Goal: Complete application form

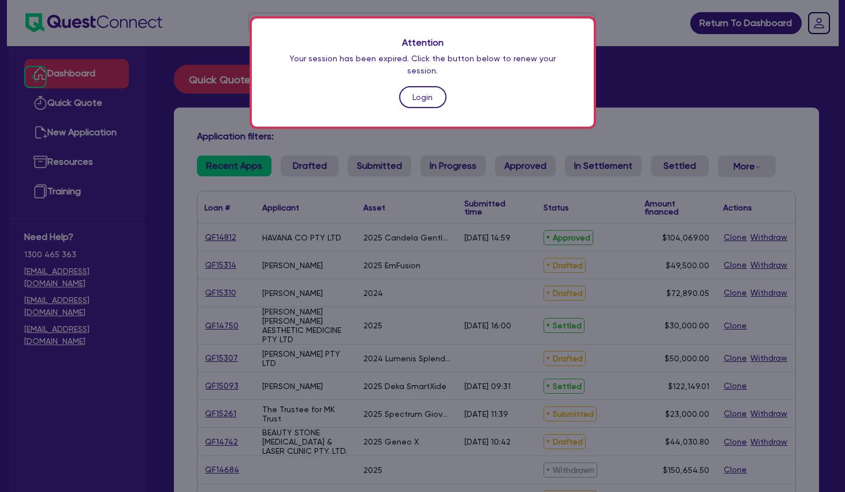
click at [444, 86] on link "Login" at bounding box center [422, 97] width 47 height 22
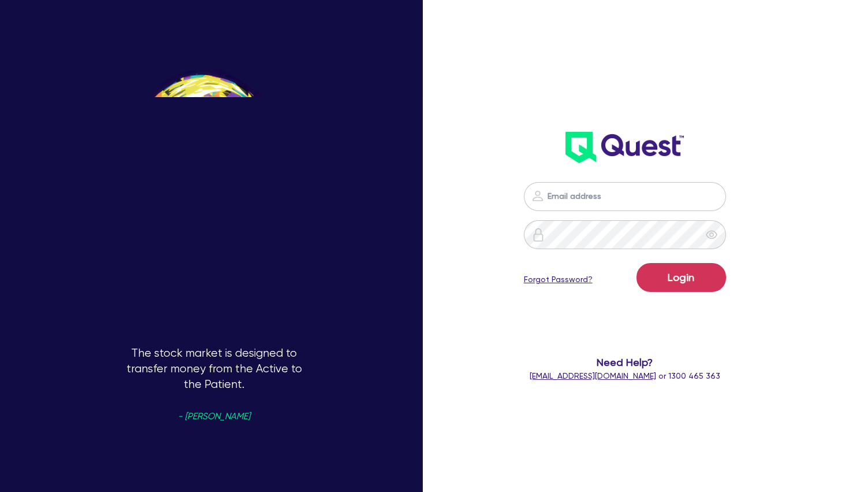
type input "[PERSON_NAME][EMAIL_ADDRESS][PERSON_NAME][DOMAIN_NAME]"
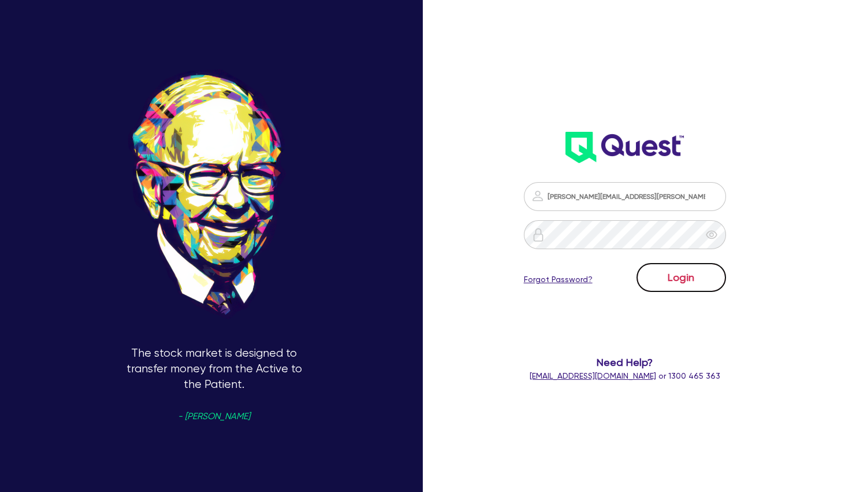
click at [666, 276] on button "Login" at bounding box center [682, 277] width 90 height 29
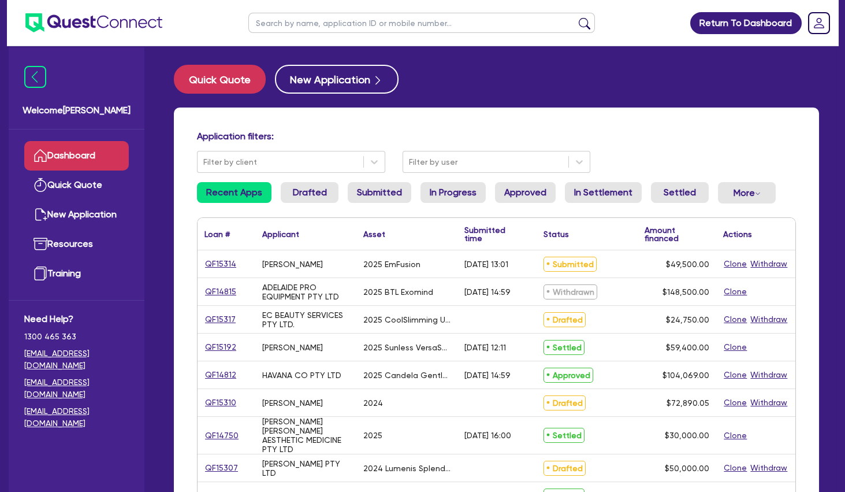
click at [356, 21] on input "text" at bounding box center [422, 23] width 347 height 20
click at [576, 17] on button "submit" at bounding box center [585, 25] width 18 height 16
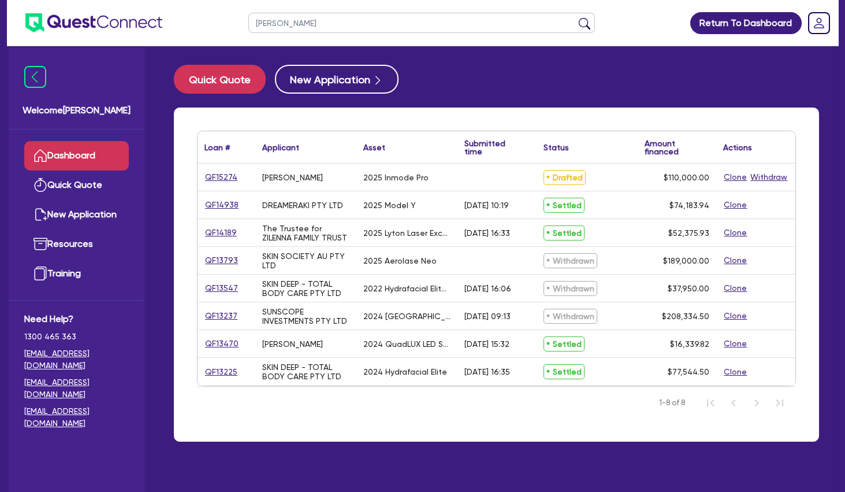
drag, startPoint x: 291, startPoint y: 22, endPoint x: 224, endPoint y: 15, distance: 66.8
click at [249, 17] on input "[PERSON_NAME]" at bounding box center [422, 23] width 347 height 20
click at [576, 17] on button "submit" at bounding box center [585, 25] width 18 height 16
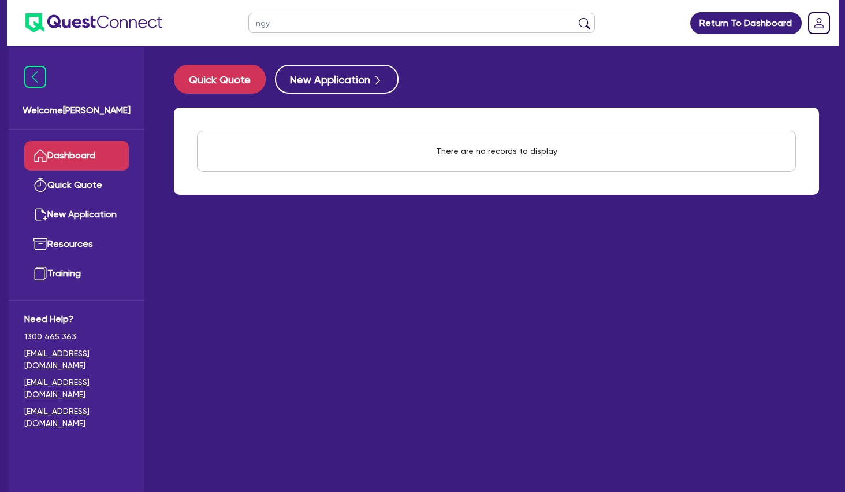
click at [576, 17] on button "submit" at bounding box center [585, 25] width 18 height 16
type input "n"
type input "scalp"
click at [576, 17] on button "submit" at bounding box center [585, 25] width 18 height 16
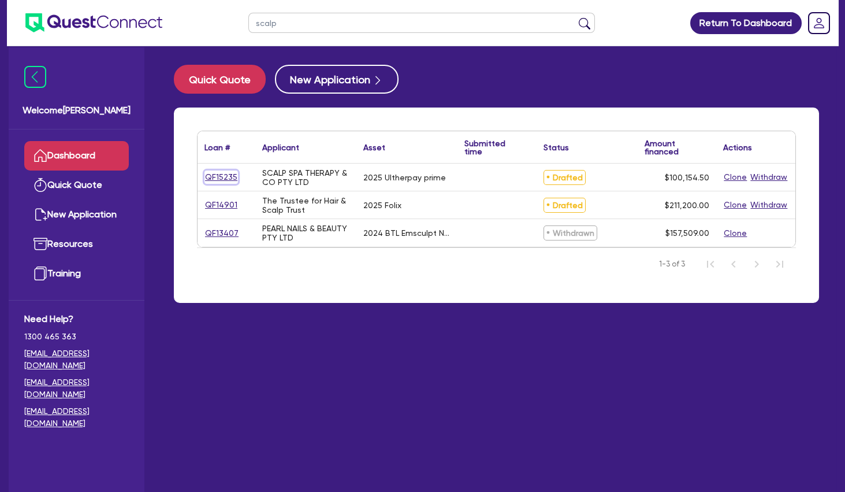
click at [229, 175] on link "QF15235" at bounding box center [222, 176] width 34 height 13
select select "TERTIARY_ASSETS"
select select "BEAUTY_EQUIPMENT"
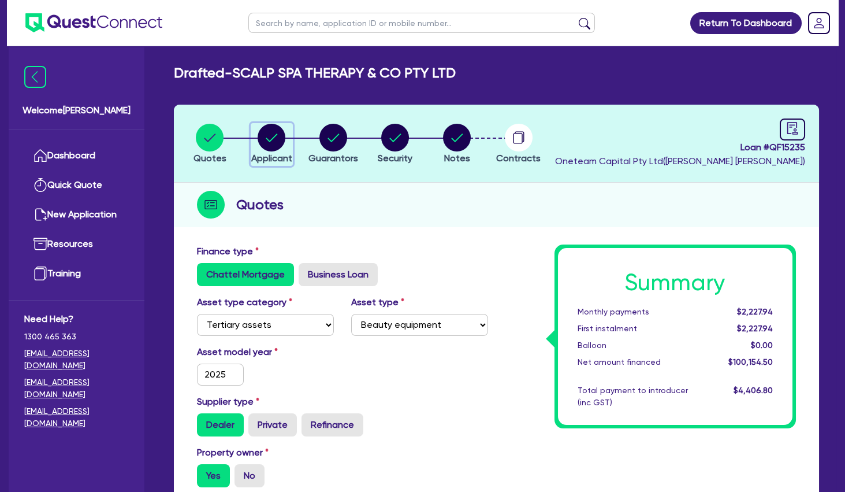
click at [276, 136] on icon "button" at bounding box center [272, 137] width 12 height 8
select select "COMPANY"
select select "HEALTH_BEAUTY"
select select "HAIR_BEAUTY_SALONS"
select select "[GEOGRAPHIC_DATA]"
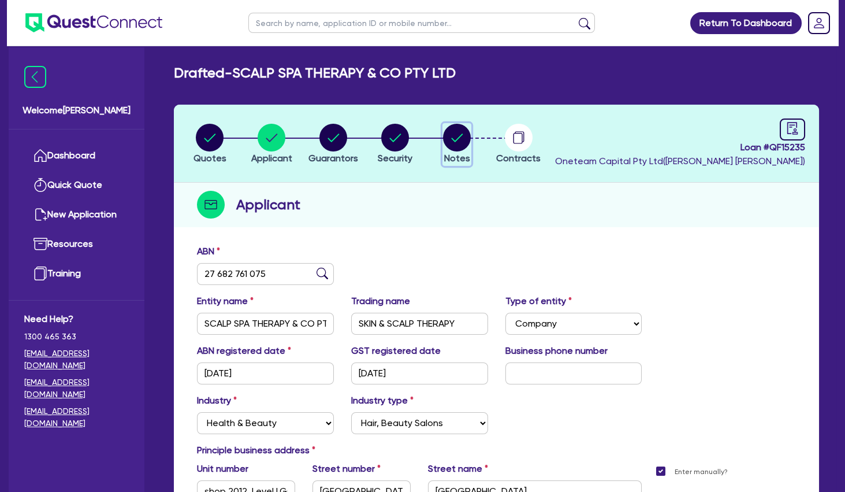
click at [461, 132] on circle "button" at bounding box center [457, 138] width 28 height 28
select select "Other"
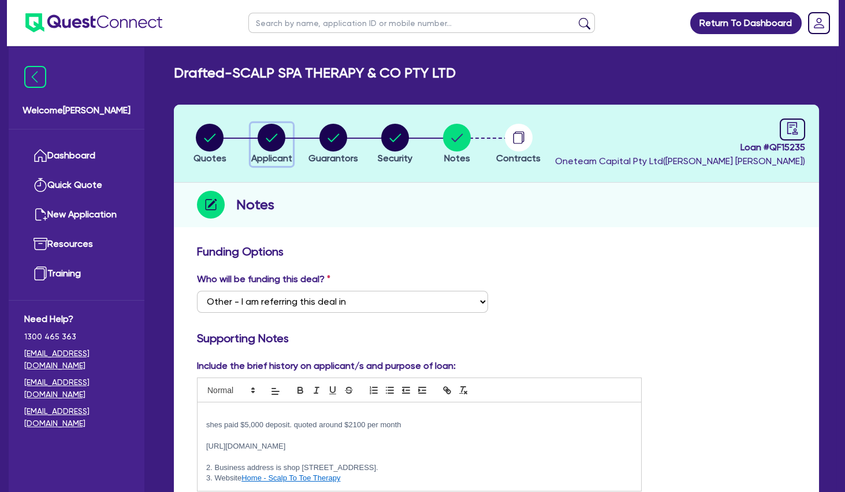
click at [279, 136] on circle "button" at bounding box center [272, 138] width 28 height 28
select select "COMPANY"
select select "HEALTH_BEAUTY"
select select "HAIR_BEAUTY_SALONS"
select select "[GEOGRAPHIC_DATA]"
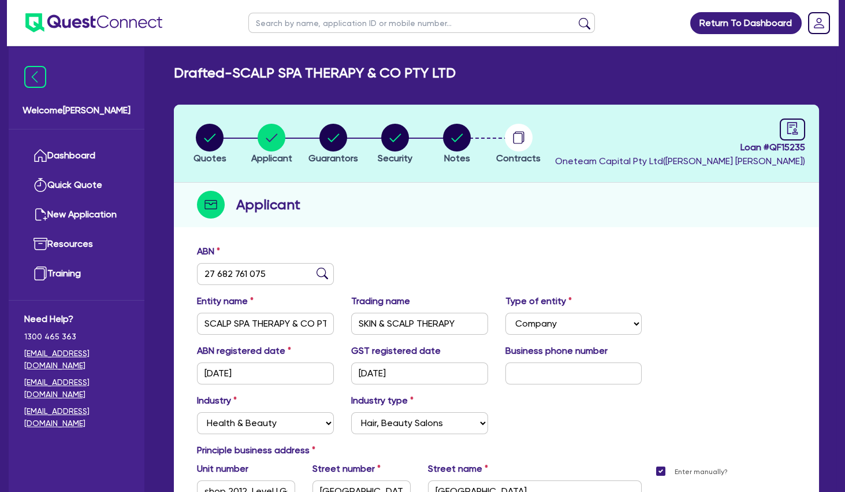
click at [362, 27] on input "text" at bounding box center [422, 23] width 347 height 20
type input "sab"
click button "submit" at bounding box center [585, 25] width 18 height 16
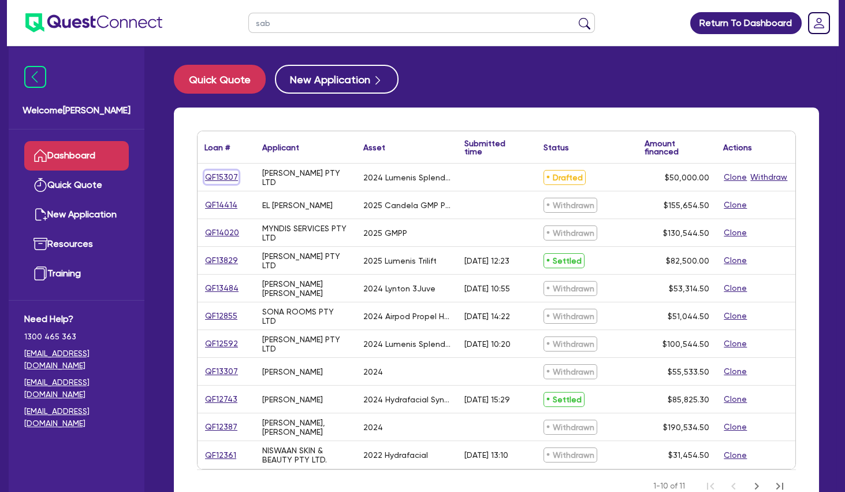
click at [234, 177] on link "QF15307" at bounding box center [222, 176] width 34 height 13
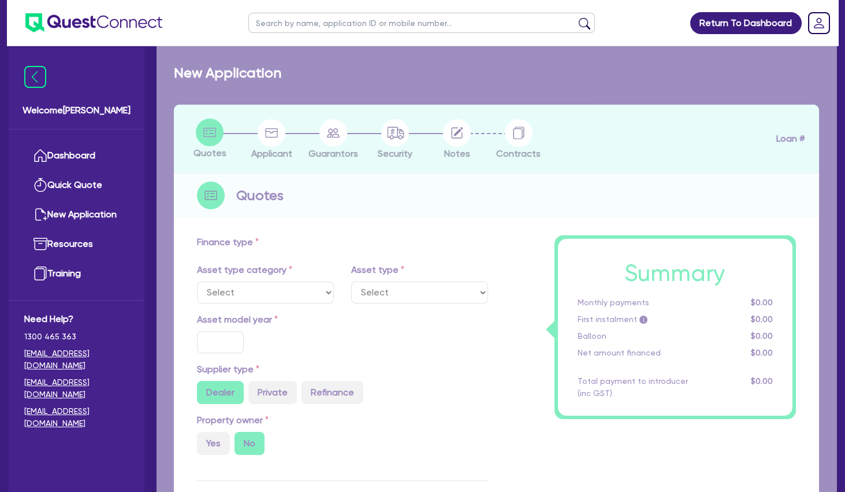
select select "SECONDARY_ASSETS"
type input "2024"
radio input "true"
type input "50,000"
type input "4"
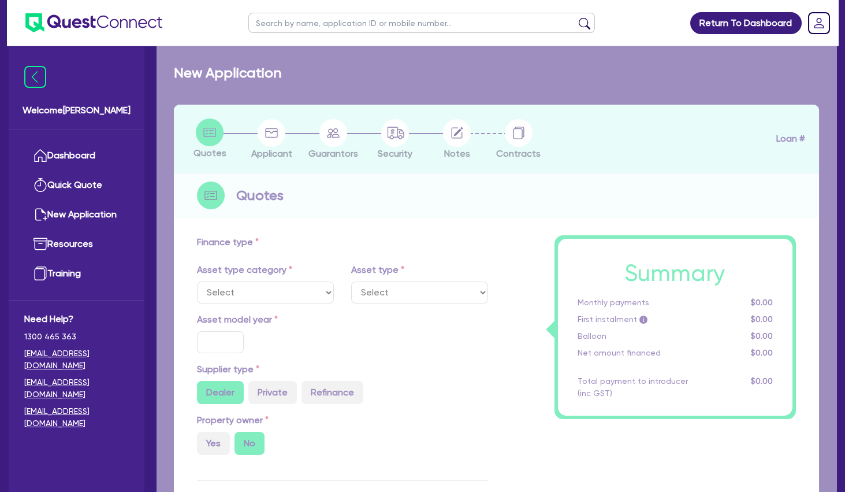
type input "2,000"
radio input "true"
type input "8.75"
type input "500"
select select "MEDICAL_DENTAL_LABORATORY_EQUIPMENT"
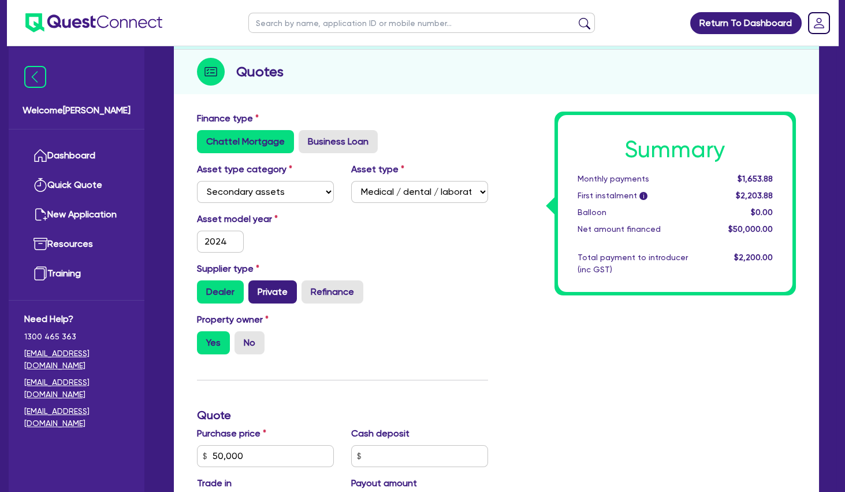
scroll to position [250, 0]
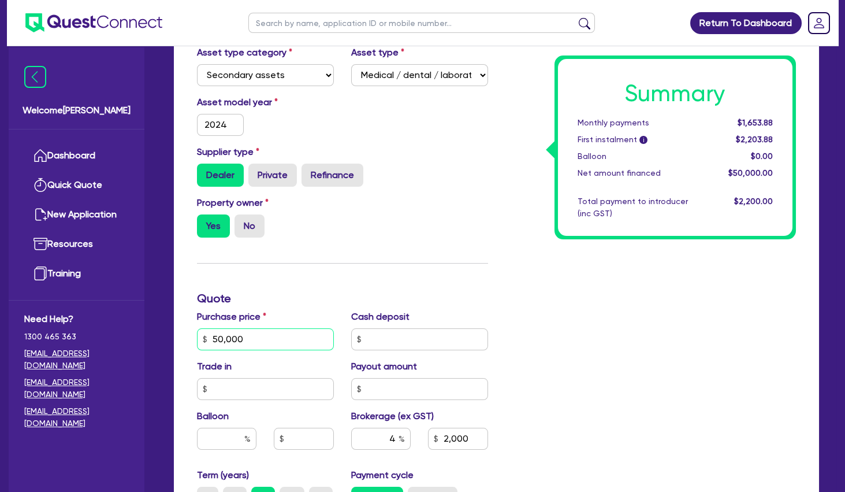
drag, startPoint x: 263, startPoint y: 330, endPoint x: 182, endPoint y: 329, distance: 80.9
click at [197, 329] on input "50,000" at bounding box center [265, 339] width 137 height 22
type input "60,000"
click at [405, 250] on div "Finance type Chattel Mortgage Business Loan Asset type category Select Cars and…" at bounding box center [342, 333] width 309 height 676
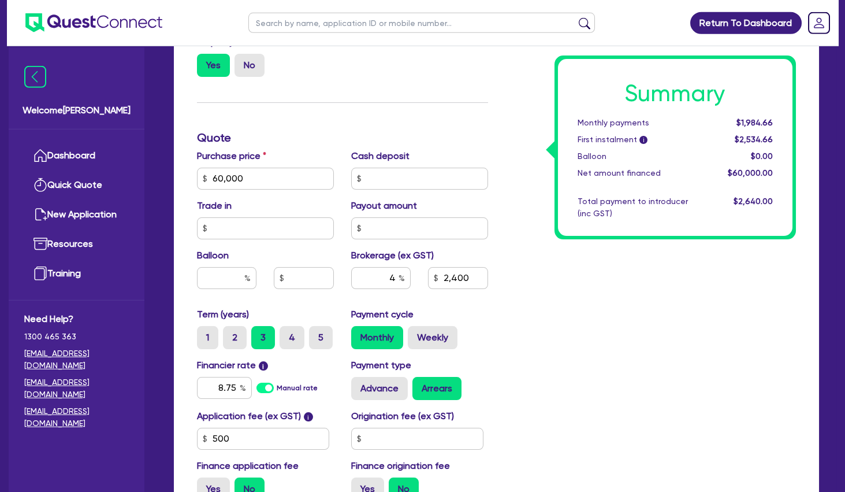
scroll to position [437, 0]
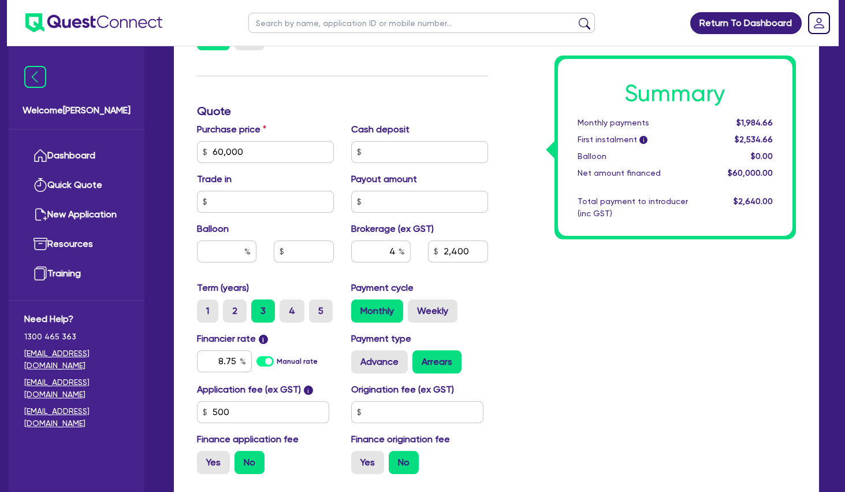
click at [555, 306] on div "Summary Monthly payments $1,984.66 First instalment i $2,534.66 Balloon $0.00 N…" at bounding box center [651, 146] width 309 height 676
click at [593, 358] on div "Summary Monthly payments $1,984.66 First instalment i $2,534.66 Balloon $0.00 N…" at bounding box center [651, 146] width 309 height 676
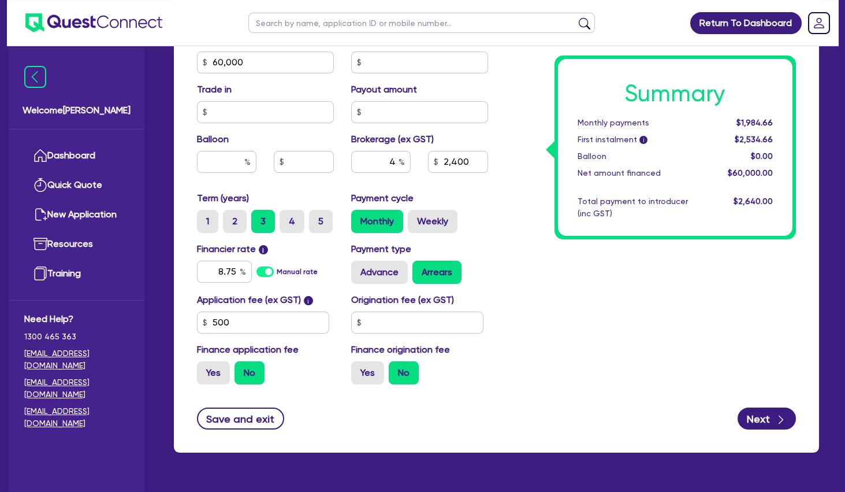
scroll to position [557, 0]
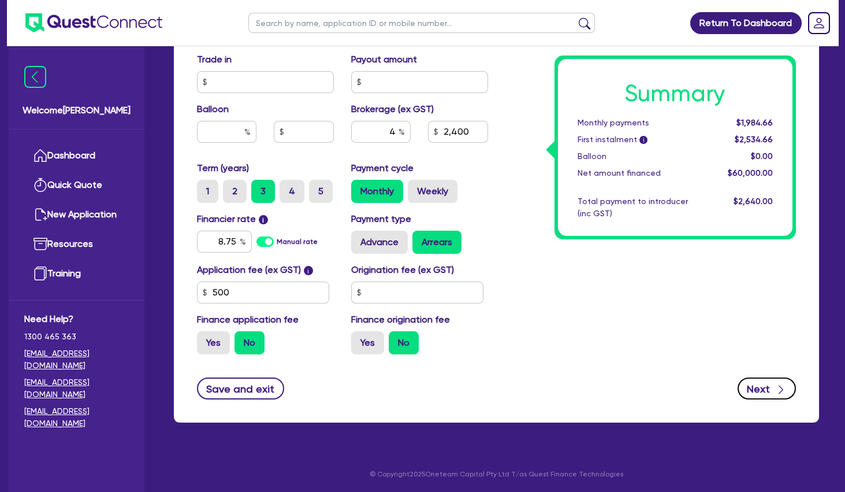
click at [775, 385] on div "button" at bounding box center [780, 388] width 13 height 14
type input "2,400"
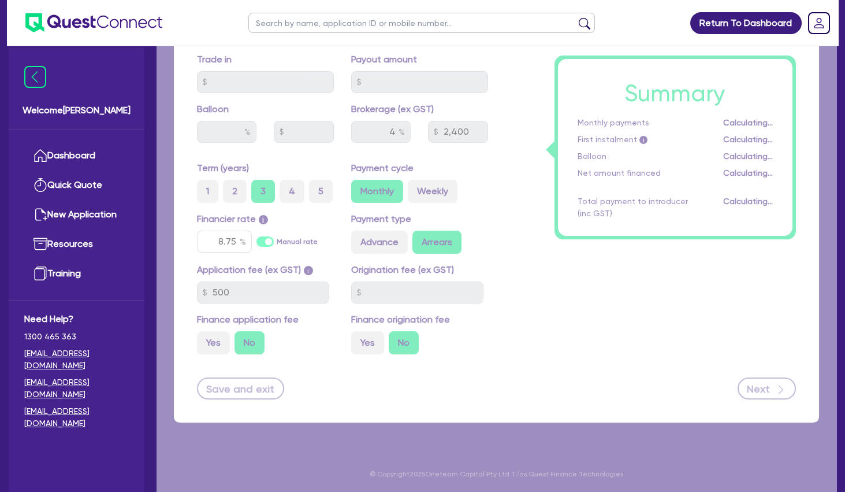
select select "COMPANY"
select select "HEALTH_BEAUTY"
select select "HAIR_BEAUTY_SALONS"
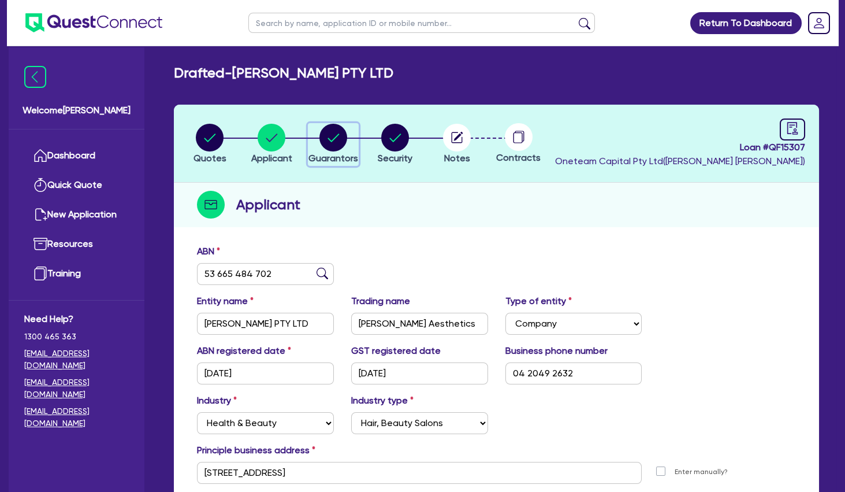
click at [343, 140] on circle "button" at bounding box center [334, 138] width 28 height 28
select select "MS"
select select "[GEOGRAPHIC_DATA]"
select select "SINGLE"
select select "INVESTMENT_PROPERTY"
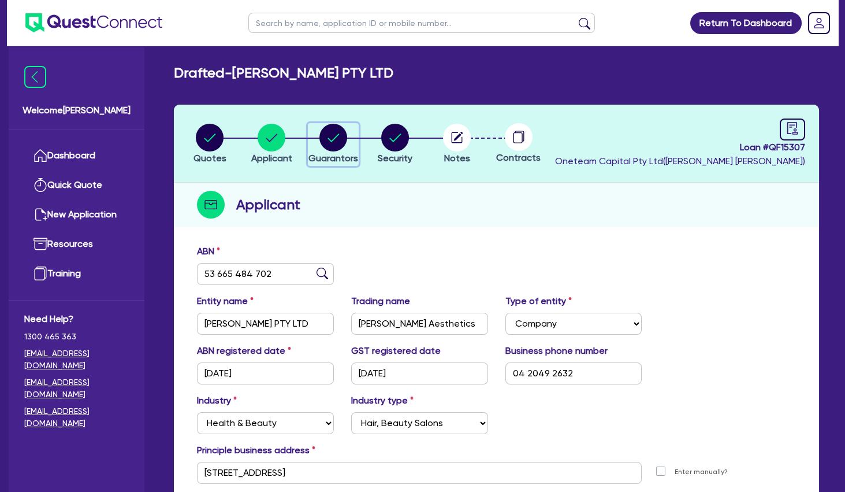
select select "CASH"
select select "VEHICLE"
select select "HOUSEHOLD_PERSONAL"
select select "OTHER"
select select "MORTGAGE"
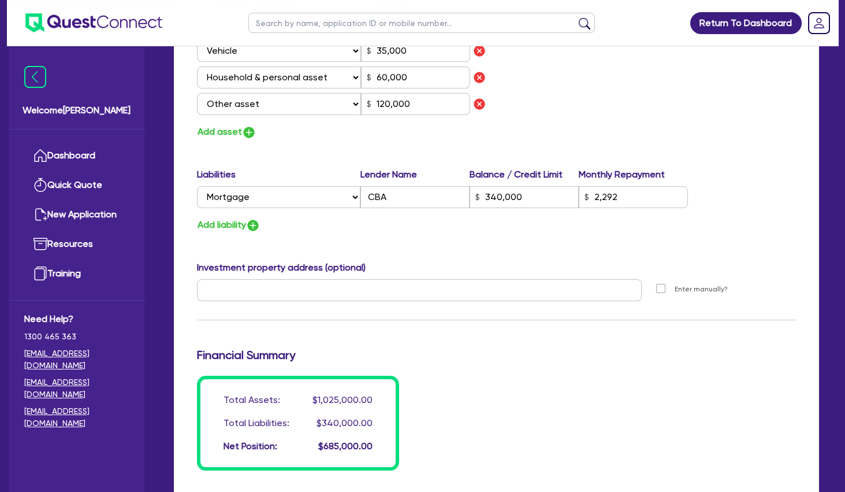
scroll to position [811, 0]
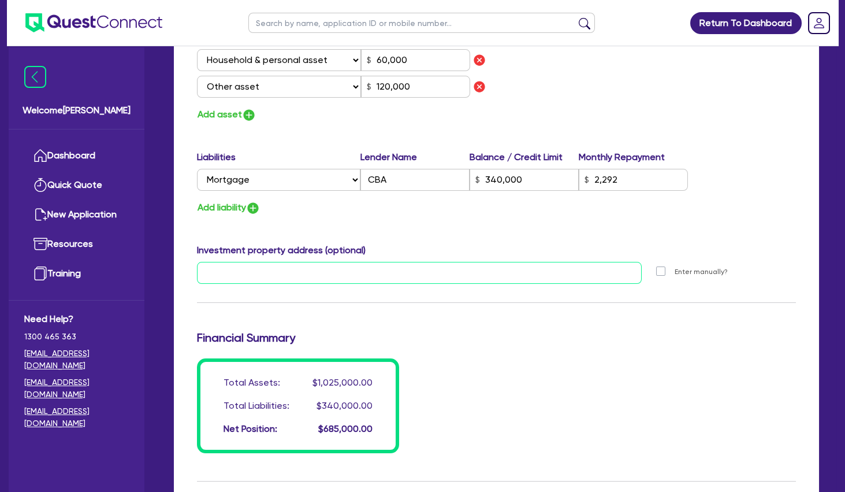
click at [347, 273] on input "text" at bounding box center [419, 273] width 445 height 22
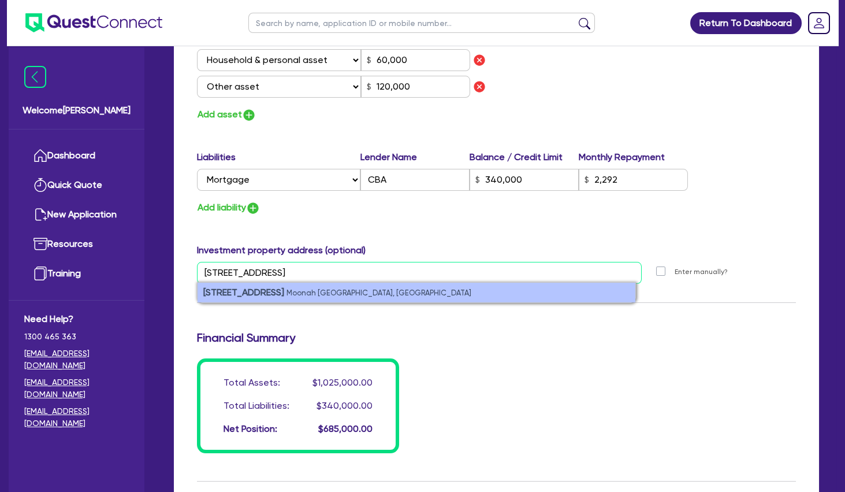
type input "[STREET_ADDRESS]"
click at [330, 289] on small "Moonah [GEOGRAPHIC_DATA], [GEOGRAPHIC_DATA]" at bounding box center [379, 292] width 185 height 9
type input "1"
type input "0420 492 632"
type input "760,000"
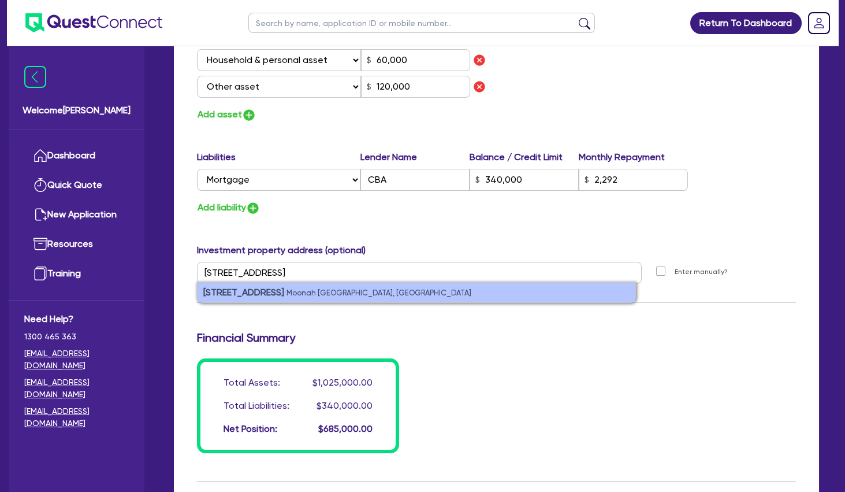
type input "50,000"
type input "35,000"
type input "60,000"
type input "120,000"
type input "340,000"
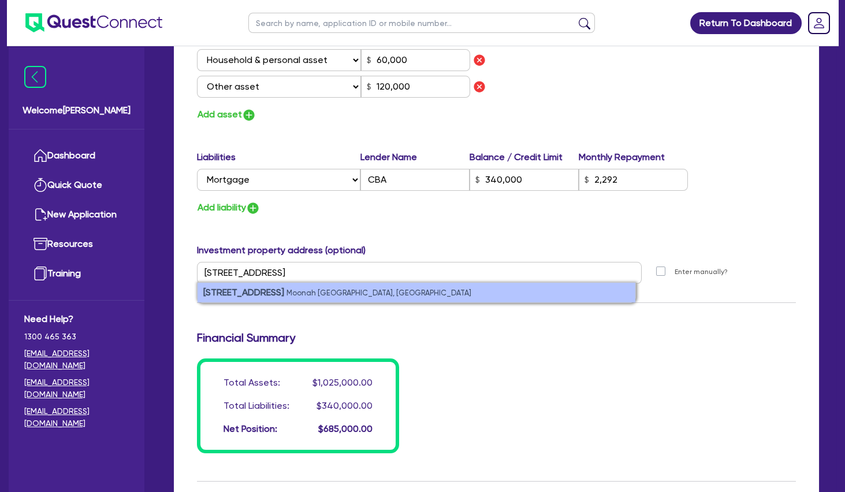
type input "2,292"
type input "[STREET_ADDRESS]"
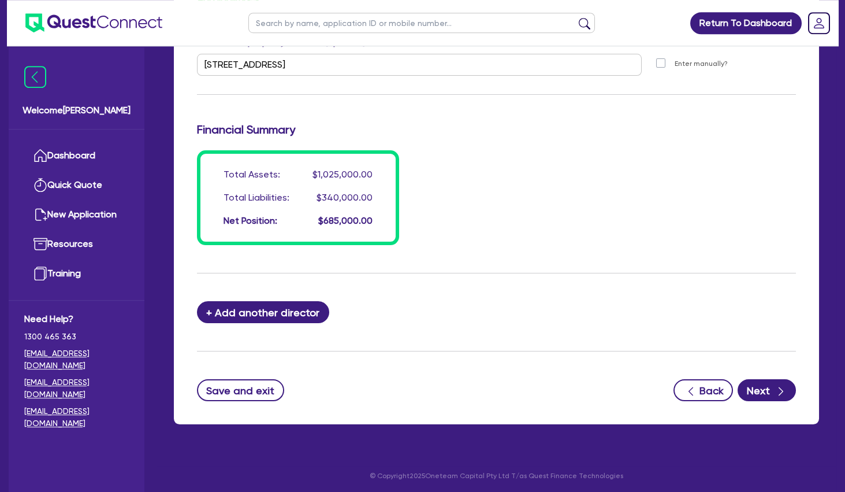
scroll to position [1021, 0]
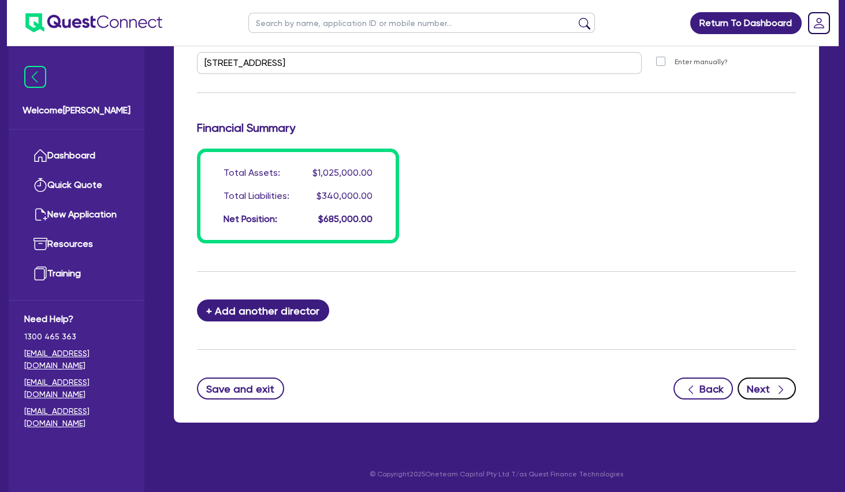
click at [766, 385] on button "Next" at bounding box center [767, 388] width 58 height 22
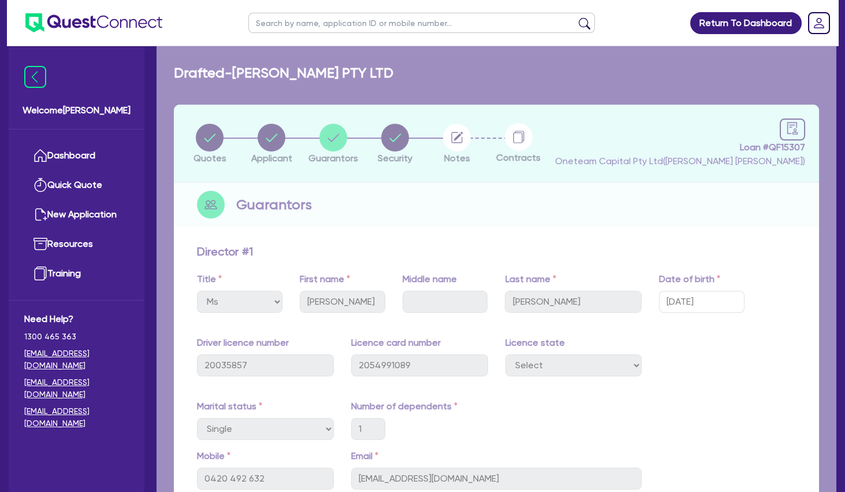
select select "SECONDARY_ASSETS"
select select "MEDICAL_DENTAL_LABORATORY_EQUIPMENT"
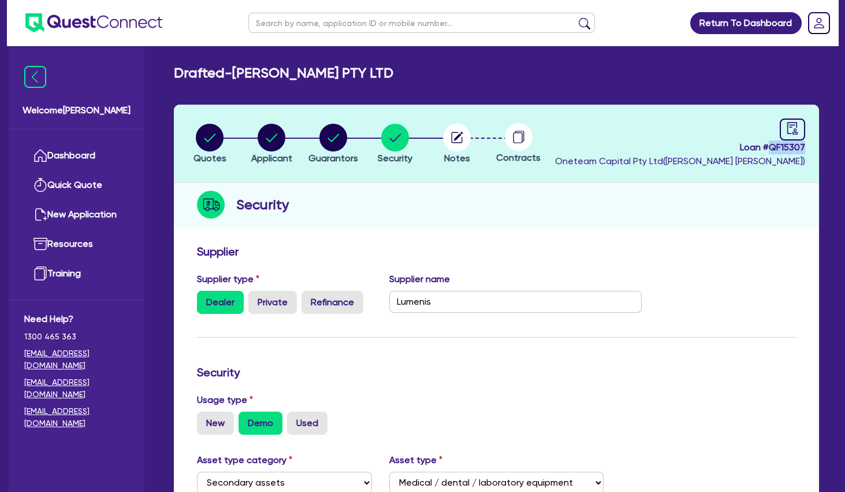
drag, startPoint x: 809, startPoint y: 153, endPoint x: 771, endPoint y: 146, distance: 38.2
click at [771, 146] on header "Quotes Applicant [GEOGRAPHIC_DATA] Security Notes Contracts Loan # QF15307 Onet…" at bounding box center [497, 144] width 646 height 78
click at [771, 146] on span "Loan # QF15307" at bounding box center [680, 147] width 250 height 14
drag, startPoint x: 612, startPoint y: 172, endPoint x: 564, endPoint y: 168, distance: 48.1
click at [615, 174] on header "Quotes Applicant [GEOGRAPHIC_DATA] Security Notes Contracts Loan # QF15307 Onet…" at bounding box center [497, 144] width 646 height 78
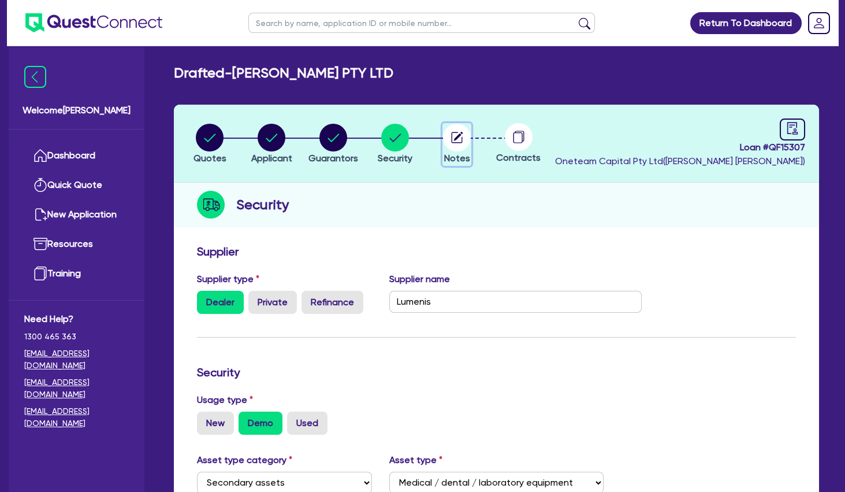
click at [443, 140] on icon "button" at bounding box center [457, 138] width 28 height 28
select select "Other"
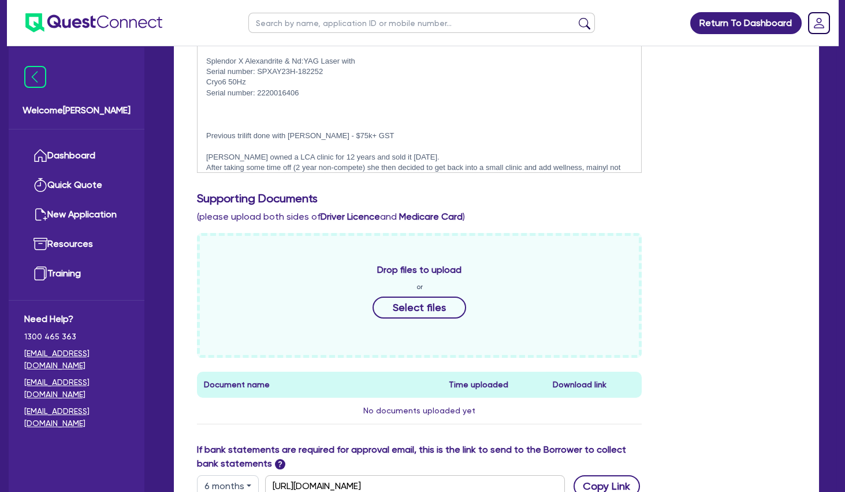
scroll to position [606, 0]
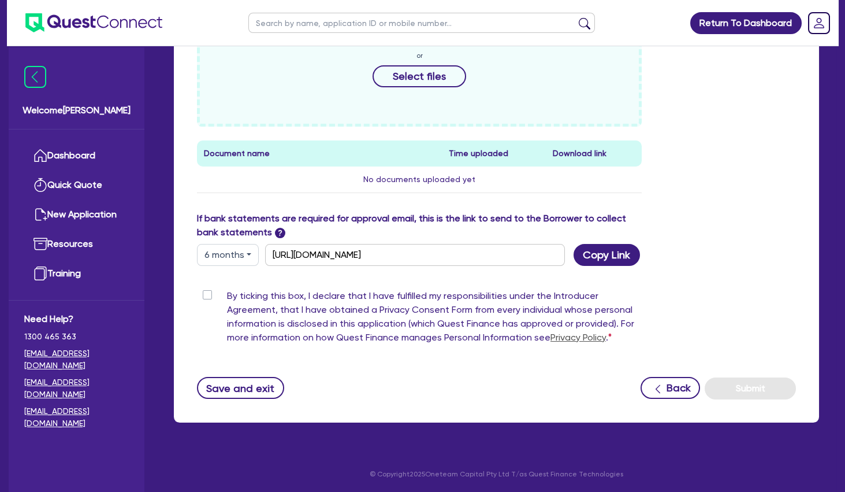
click at [227, 296] on label "By ticking this box, I declare that I have fulfilled my responsibilities under …" at bounding box center [434, 319] width 415 height 60
click at [206, 296] on input "By ticking this box, I declare that I have fulfilled my responsibilities under …" at bounding box center [201, 294] width 9 height 11
checkbox input "true"
click at [754, 386] on button "Submit" at bounding box center [750, 388] width 91 height 22
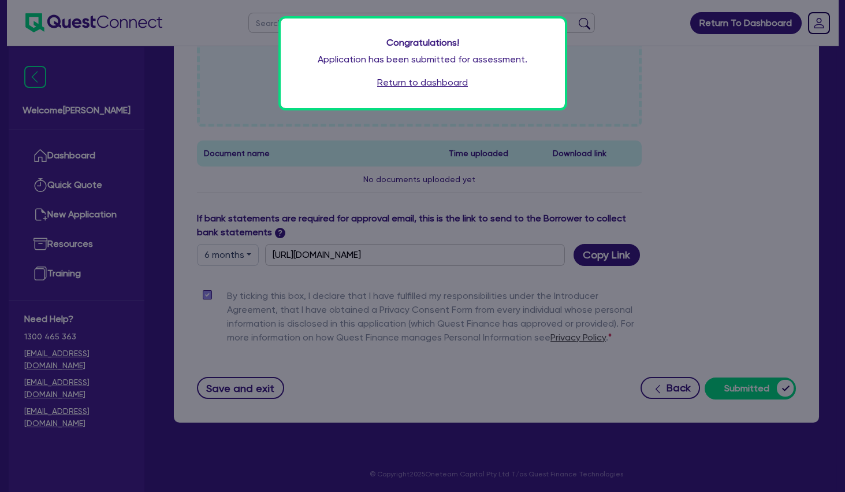
click at [424, 78] on link "Return to dashboard" at bounding box center [422, 83] width 91 height 14
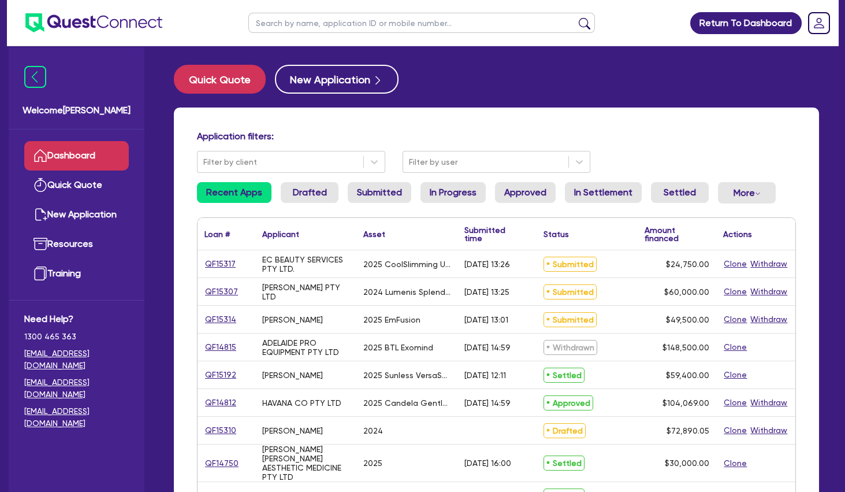
click at [573, 126] on div "Application filters: Filter by client Filter by user Recent Apps Drafted Submit…" at bounding box center [497, 489] width 646 height 765
